Goal: Find specific page/section: Find specific page/section

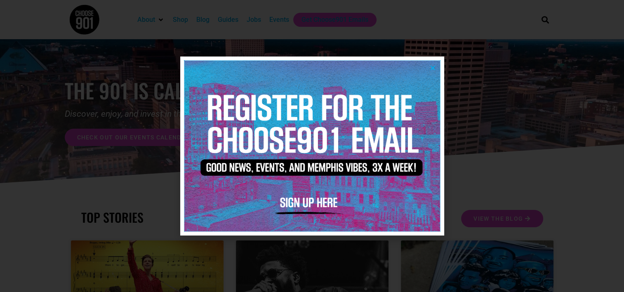
click at [430, 64] on img at bounding box center [312, 146] width 256 height 170
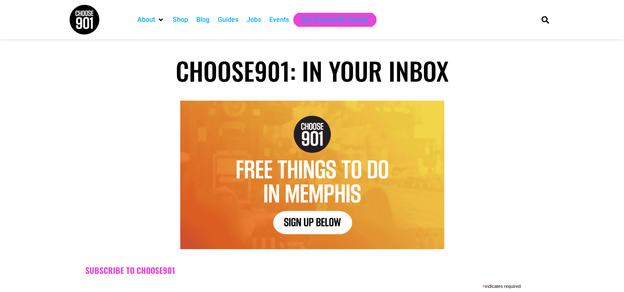
click at [254, 21] on div "Jobs" at bounding box center [253, 20] width 14 height 10
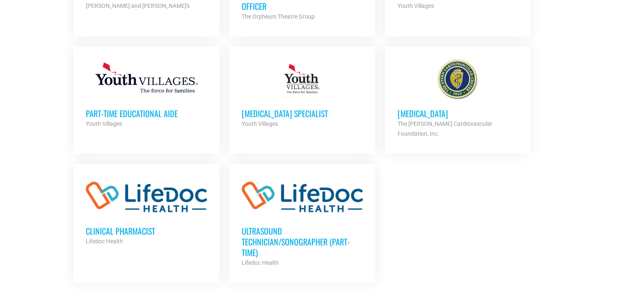
scroll to position [989, 0]
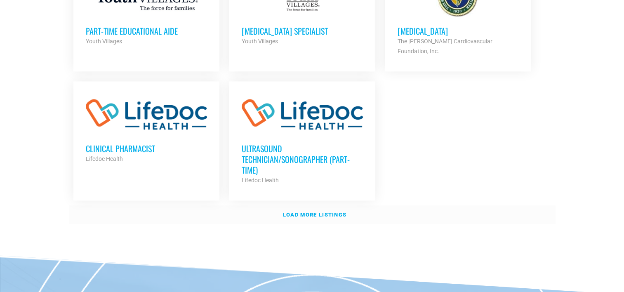
click at [295, 211] on strong "Load more listings" at bounding box center [314, 214] width 63 height 6
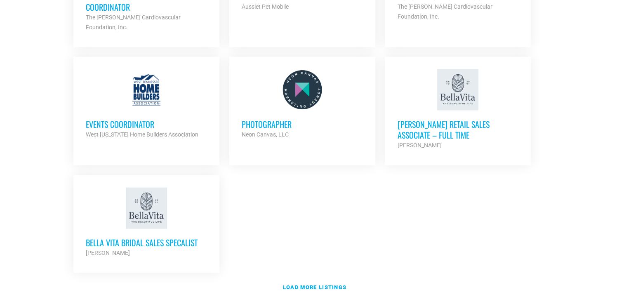
scroll to position [1772, 0]
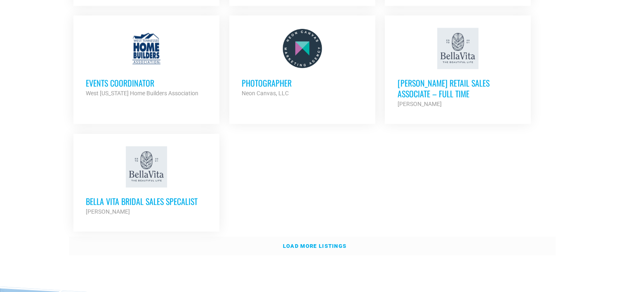
click at [304, 243] on strong "Load more listings" at bounding box center [314, 246] width 63 height 6
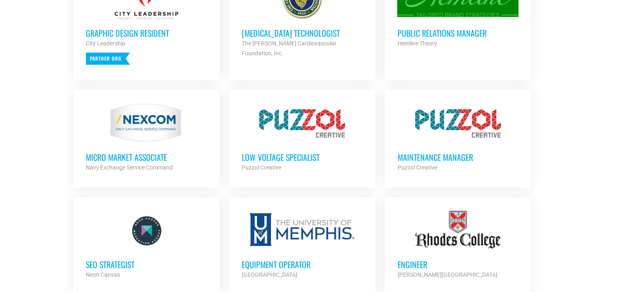
scroll to position [0, 0]
